Goal: Find specific page/section: Find specific page/section

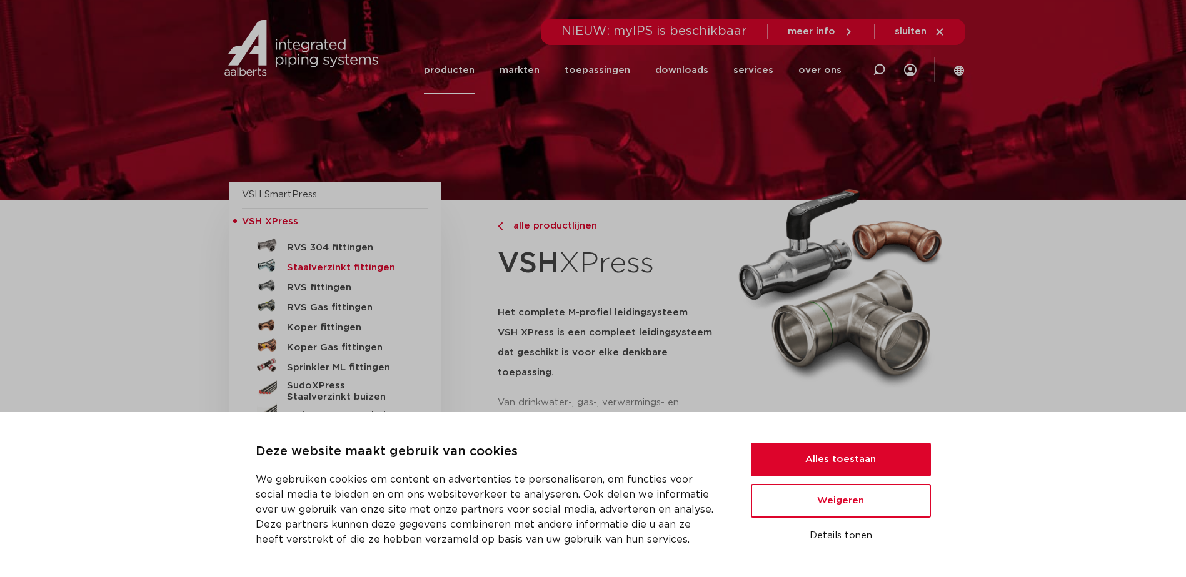
click at [324, 269] on h5 "Staalverzinkt fittingen" at bounding box center [349, 267] width 124 height 11
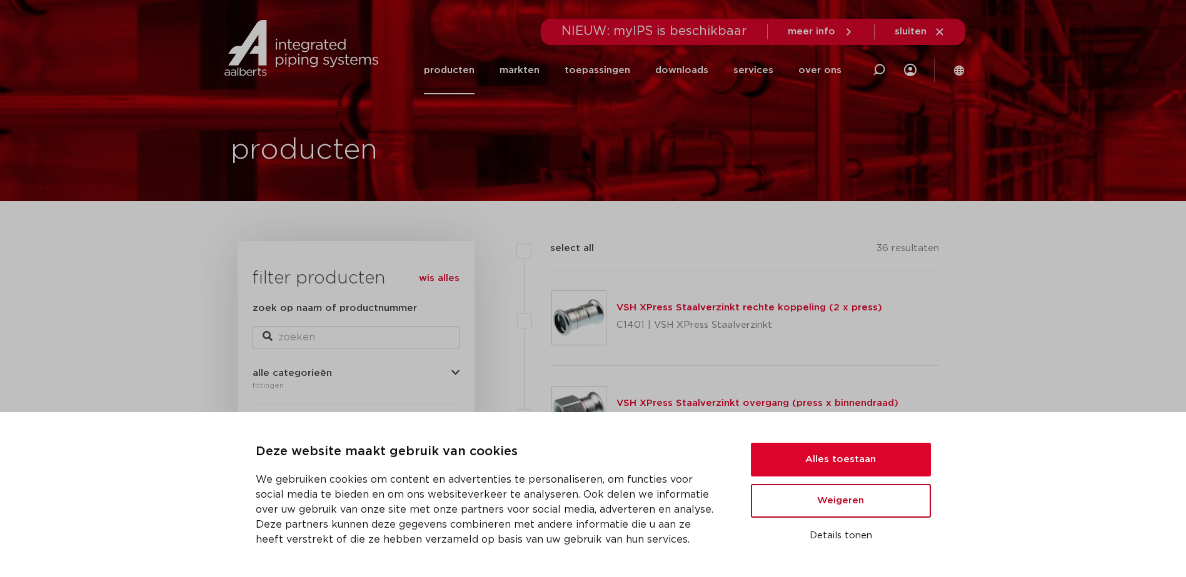
click at [869, 505] on button "Weigeren" at bounding box center [841, 501] width 180 height 34
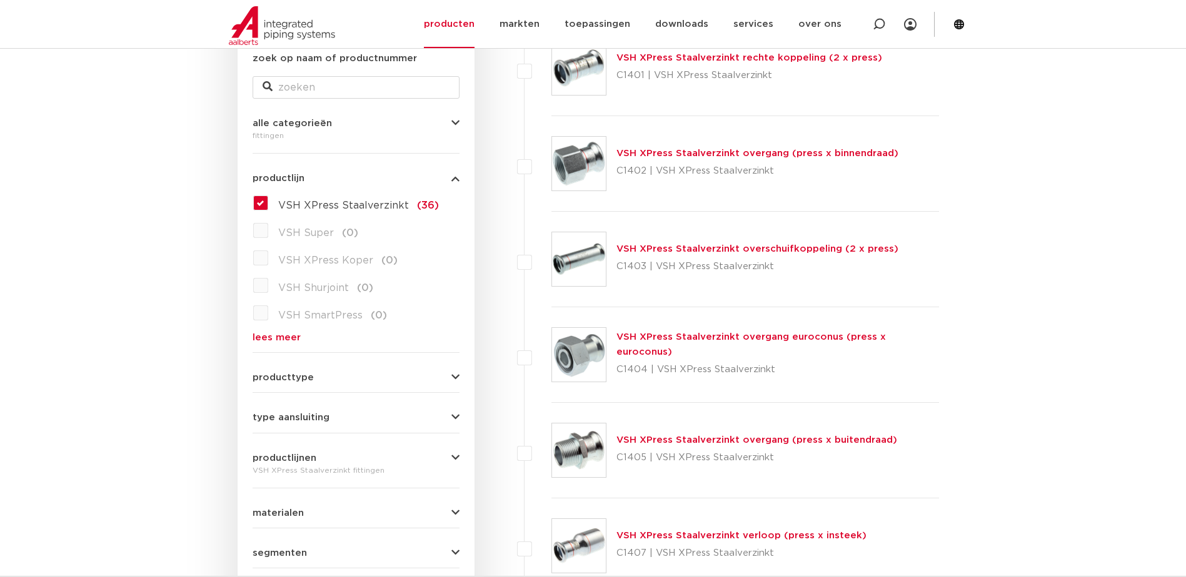
scroll to position [312, 0]
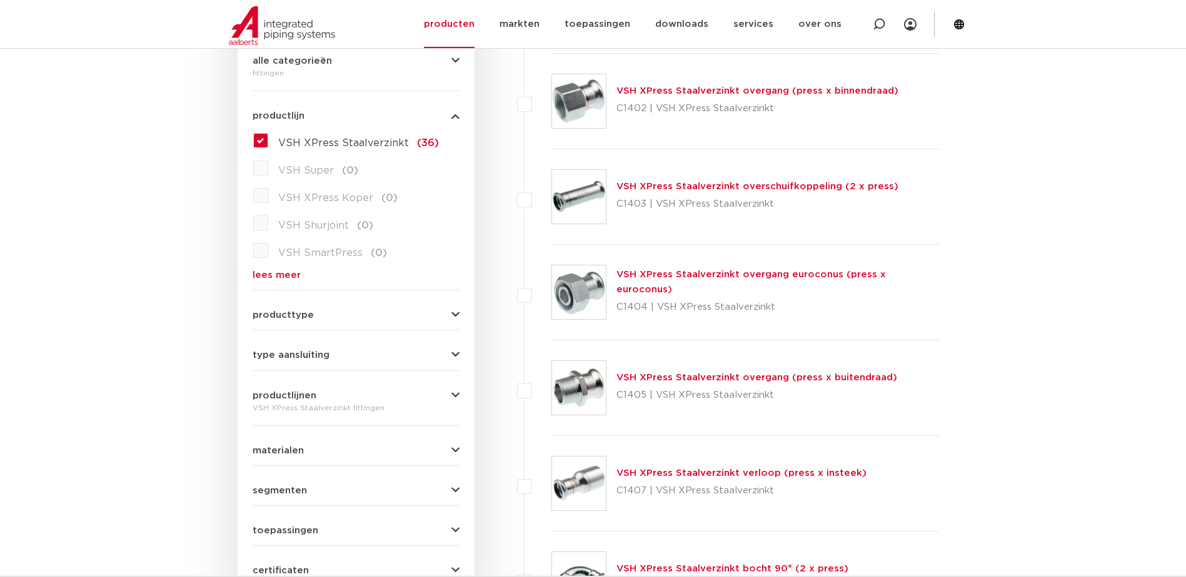
click at [354, 316] on button "producttype" at bounding box center [355, 315] width 207 height 9
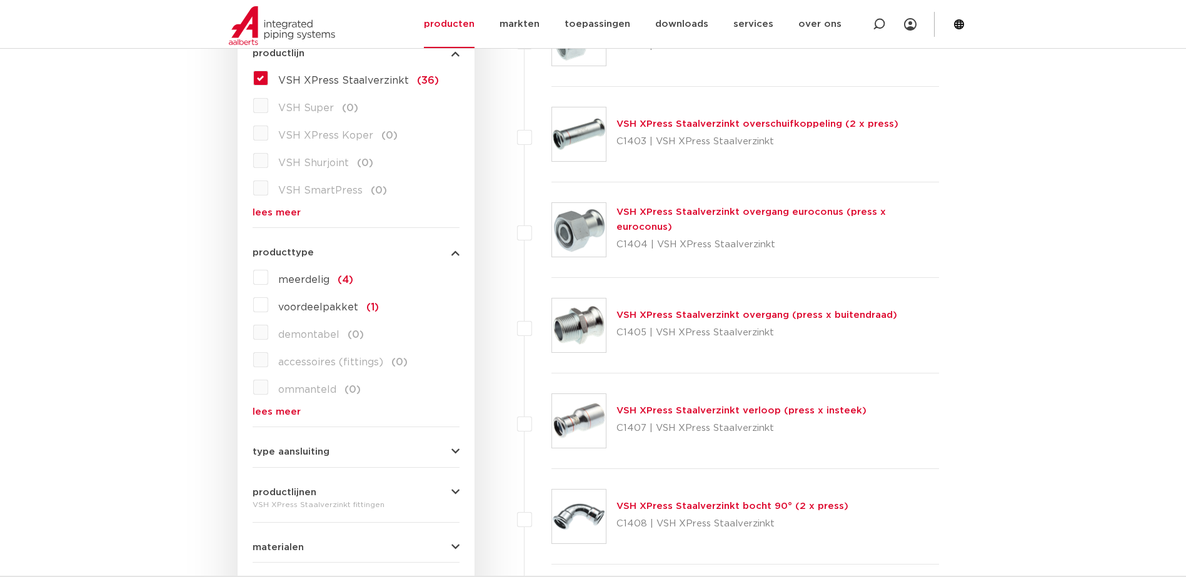
scroll to position [500, 0]
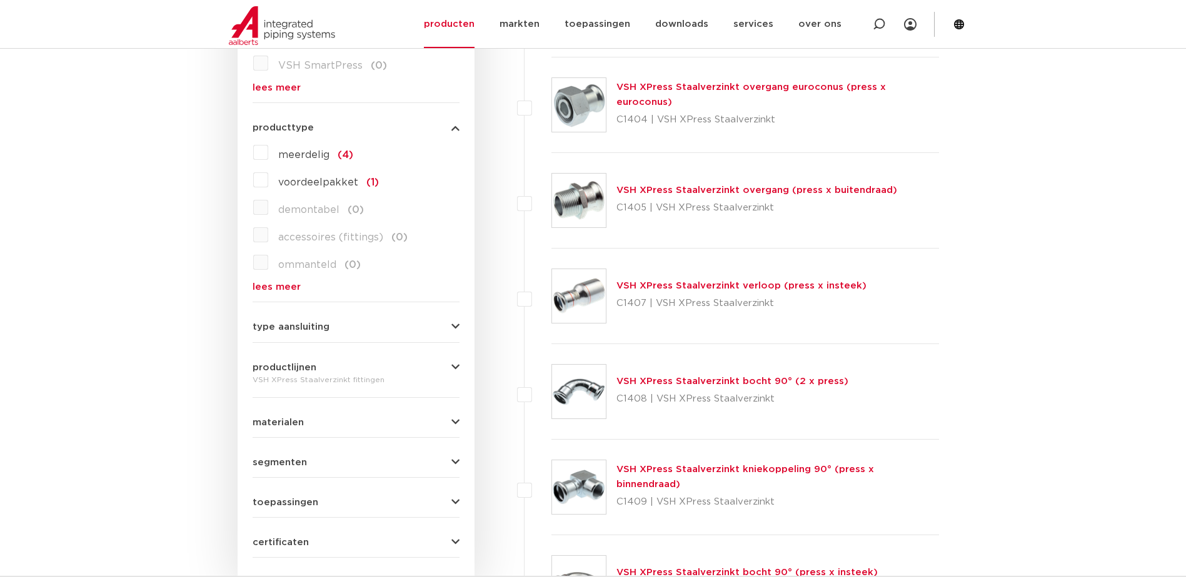
click at [329, 327] on button "type aansluiting" at bounding box center [355, 326] width 207 height 9
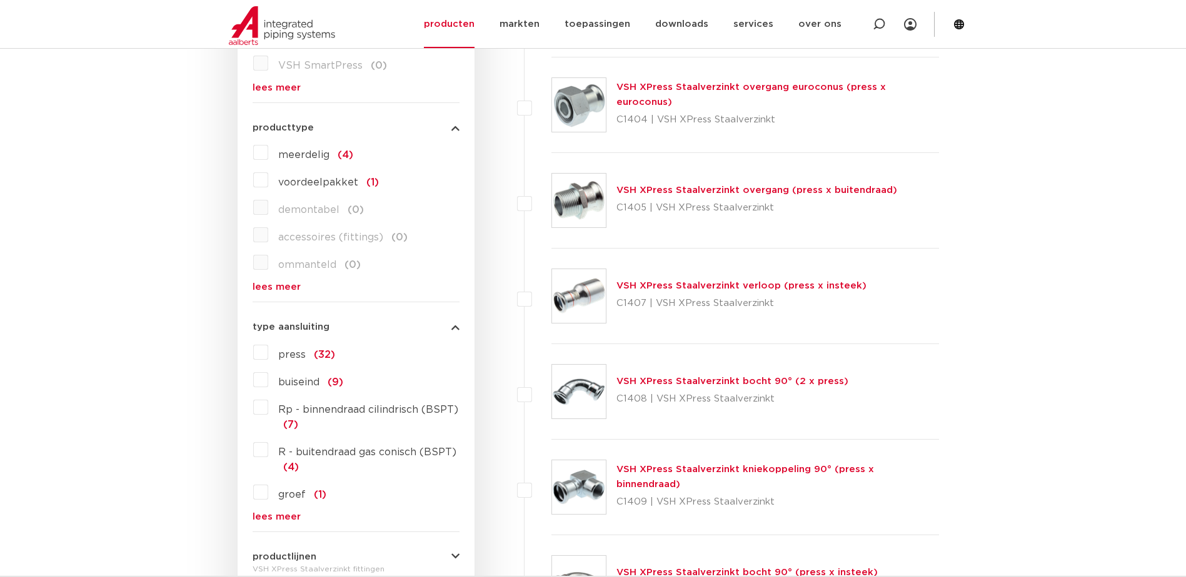
click at [268, 382] on label "buiseind (9)" at bounding box center [305, 380] width 75 height 20
click at [0, 0] on input "buiseind (9)" at bounding box center [0, 0] width 0 height 0
